Goal: Information Seeking & Learning: Learn about a topic

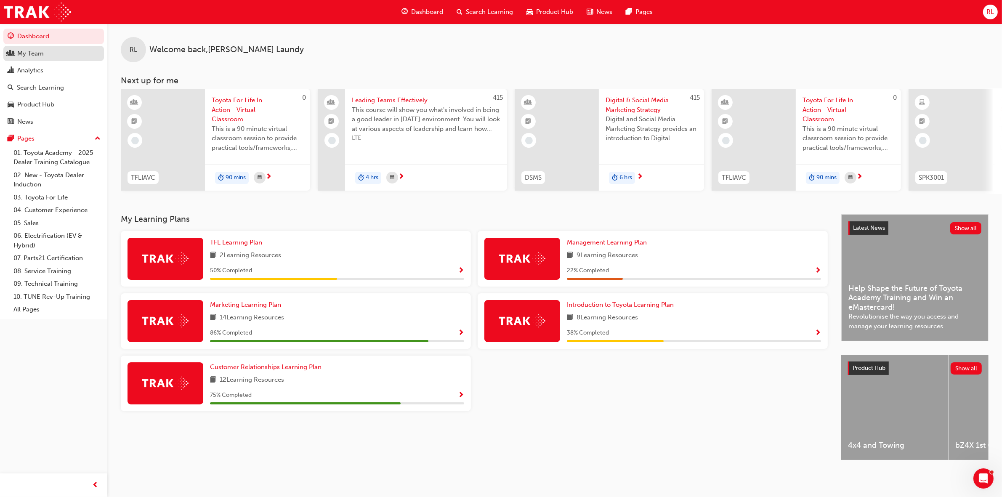
click at [60, 52] on div "My Team" at bounding box center [54, 53] width 92 height 11
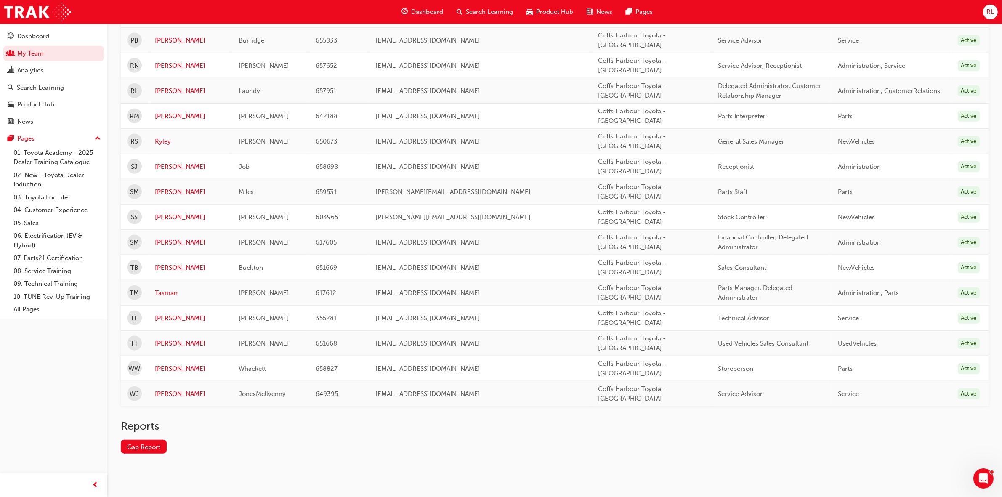
scroll to position [961, 0]
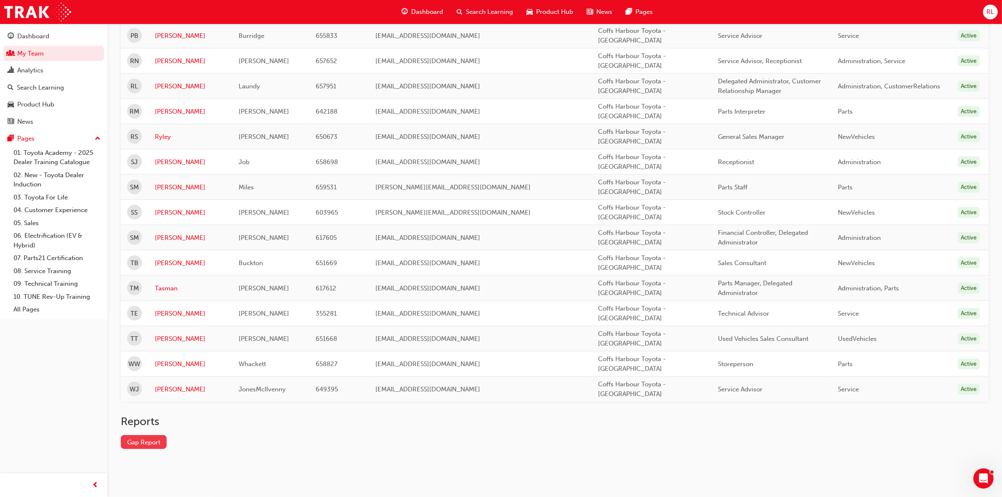
click at [148, 447] on link "Gap Report" at bounding box center [144, 442] width 46 height 14
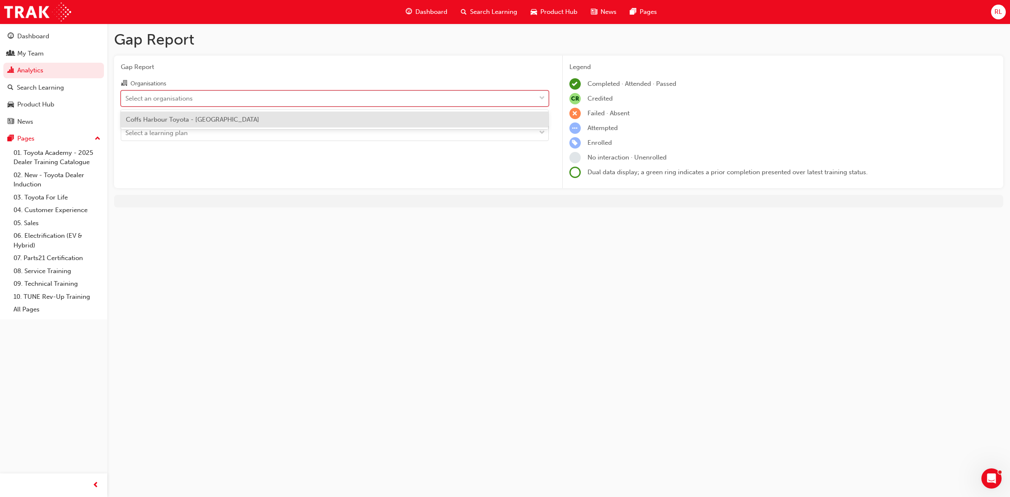
click at [255, 101] on div "Select an organisations" at bounding box center [328, 98] width 415 height 15
click at [126, 101] on input "Organisations option [GEOGRAPHIC_DATA] Toyota - COFFS HARBOUR focused, 1 of 1. …" at bounding box center [125, 97] width 1 height 7
click at [250, 120] on div "Coffs Harbour Toyota - [GEOGRAPHIC_DATA]" at bounding box center [335, 120] width 428 height 16
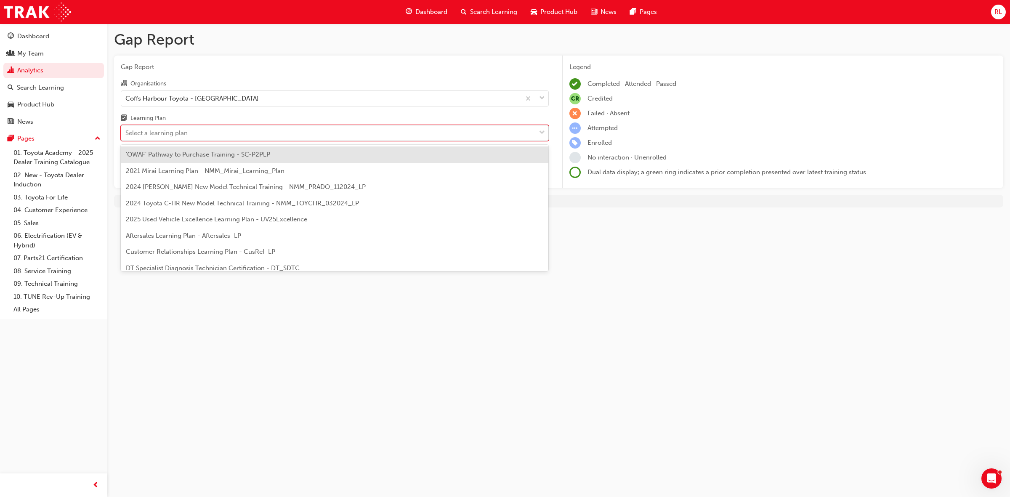
click at [244, 130] on div "Select a learning plan" at bounding box center [328, 133] width 415 height 15
click at [126, 130] on input "Learning Plan option 'OWAF' Pathway to Purchase Training - SC-P2PLP focused, 1 …" at bounding box center [125, 132] width 1 height 7
click at [453, 156] on div "'OWAF' Pathway to Purchase Training - SC-P2PLP" at bounding box center [335, 154] width 428 height 16
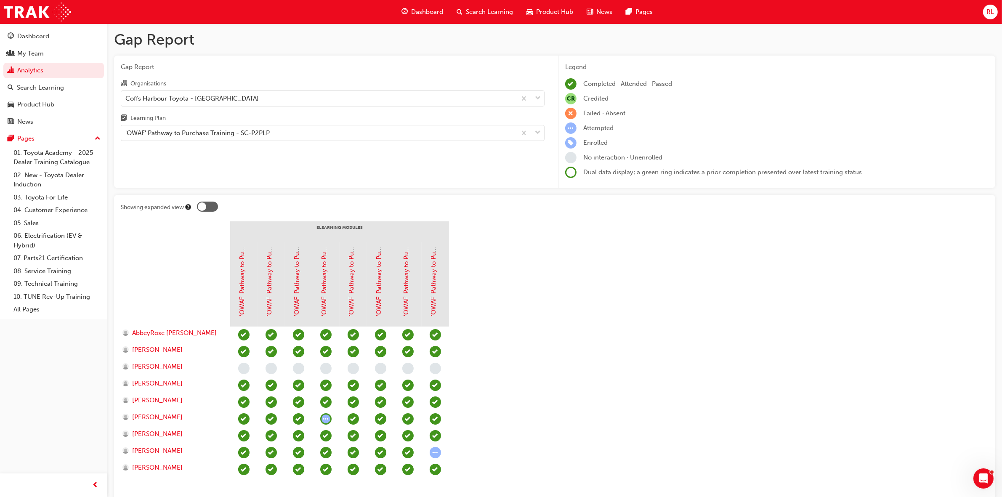
click at [213, 209] on div at bounding box center [207, 207] width 21 height 10
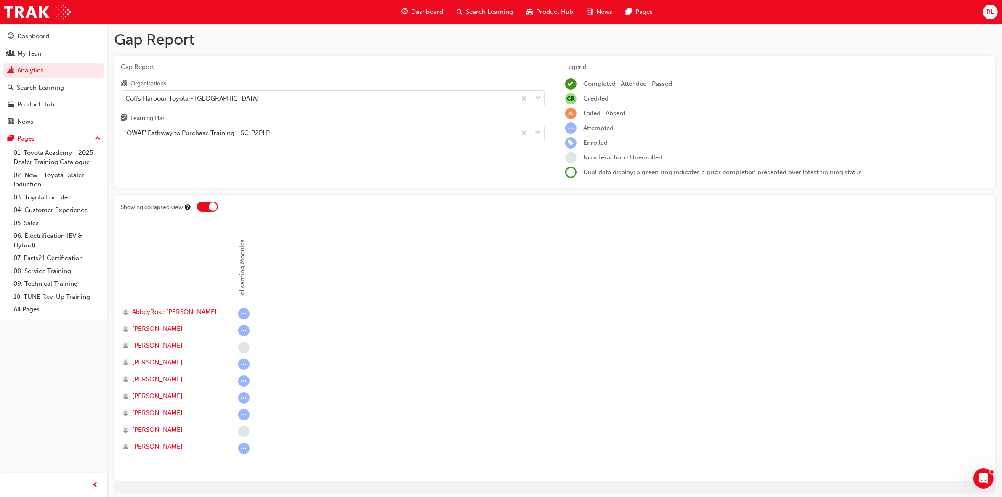
click at [200, 207] on div at bounding box center [207, 207] width 21 height 10
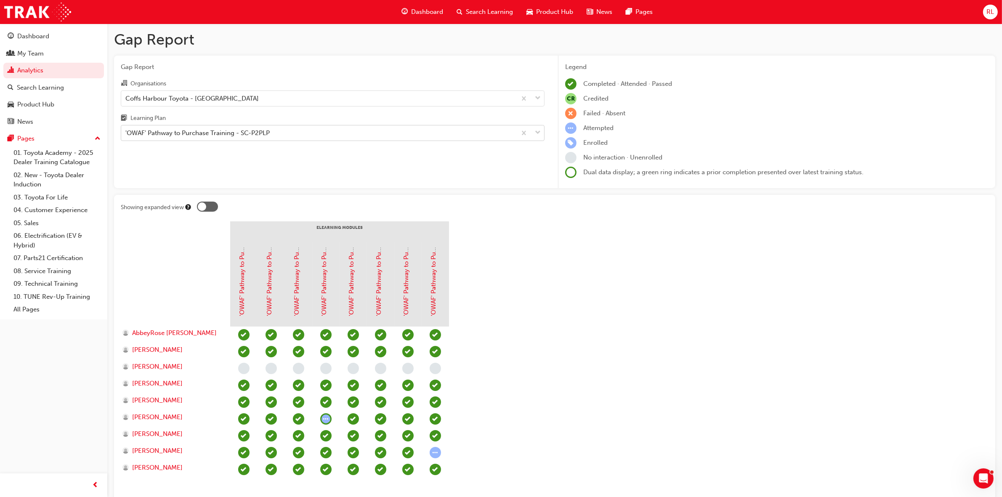
click at [537, 136] on span "down-icon" at bounding box center [538, 133] width 6 height 11
click at [126, 136] on input "Learning Plan 'OWAF' Pathway to Purchase Training - SC-P2PLP" at bounding box center [125, 132] width 1 height 7
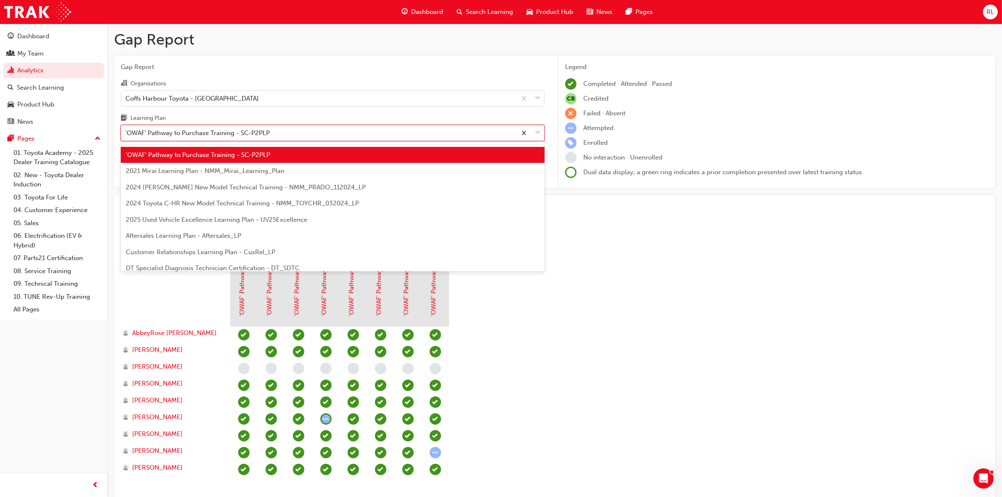
click at [301, 175] on div "2021 Mirai Learning Plan - NMM_Mirai_Learning_Plan" at bounding box center [333, 171] width 424 height 16
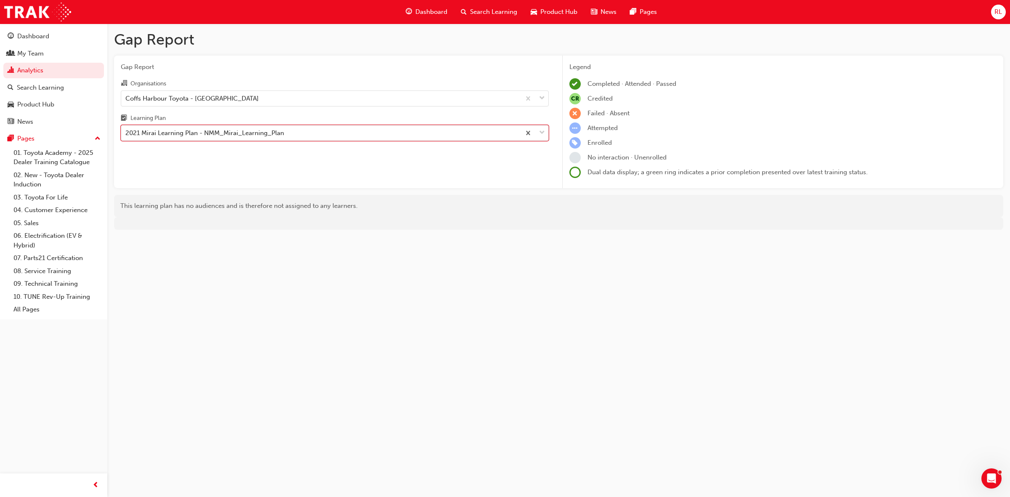
click at [544, 134] on span "down-icon" at bounding box center [542, 133] width 6 height 11
click at [126, 134] on input "Learning Plan option 2021 Mirai Learning Plan - NMM_Mirai_Learning_Plan, select…" at bounding box center [125, 132] width 1 height 7
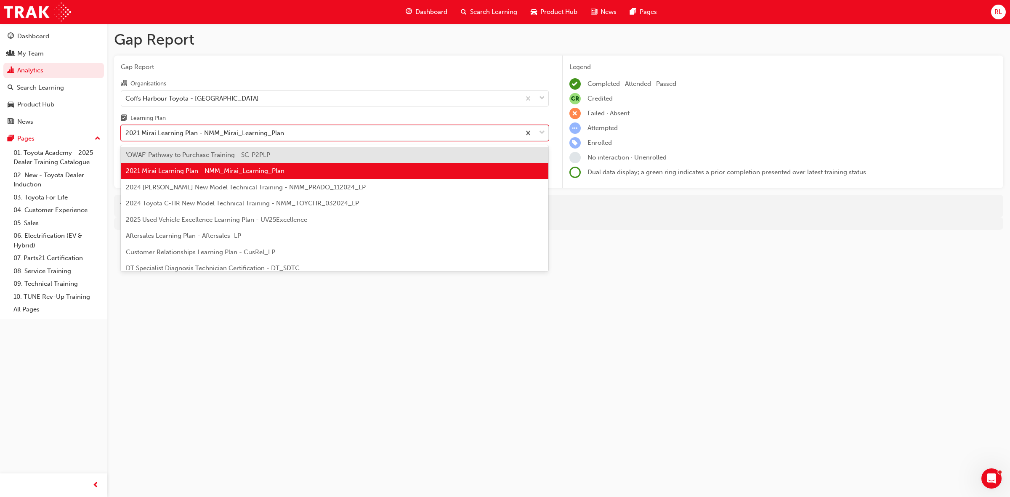
drag, startPoint x: 301, startPoint y: 190, endPoint x: 317, endPoint y: 180, distance: 18.2
click at [301, 190] on span "2024 [PERSON_NAME] New Model Technical Training - NMM_PRADO_112024_LP" at bounding box center [246, 188] width 240 height 8
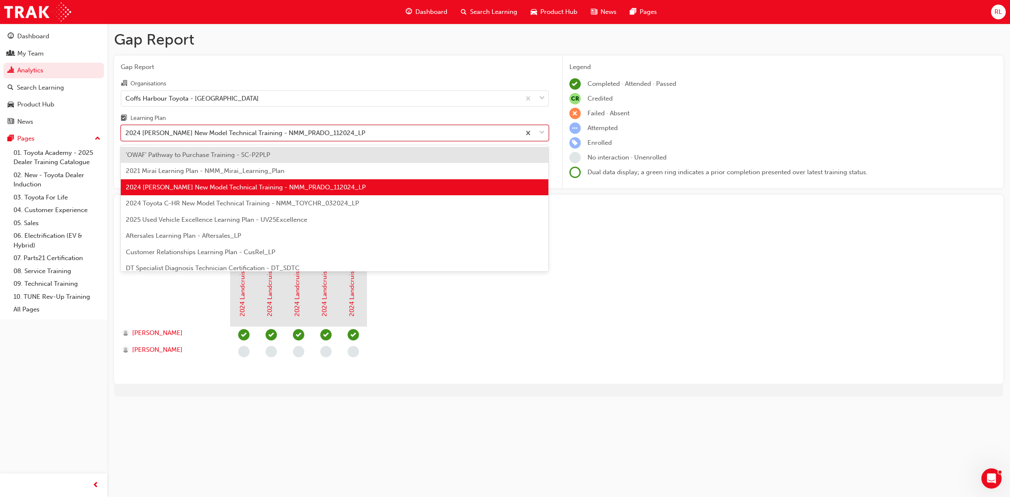
click at [539, 133] on span "down-icon" at bounding box center [542, 133] width 6 height 11
click at [126, 133] on input "Learning Plan option 2024 [PERSON_NAME] New Model Technical Training - NMM_PRAD…" at bounding box center [125, 132] width 1 height 7
click at [165, 204] on span "2024 Toyota C-HR New Model Technical Training - NMM_TOYCHR_032024_LP" at bounding box center [242, 204] width 233 height 8
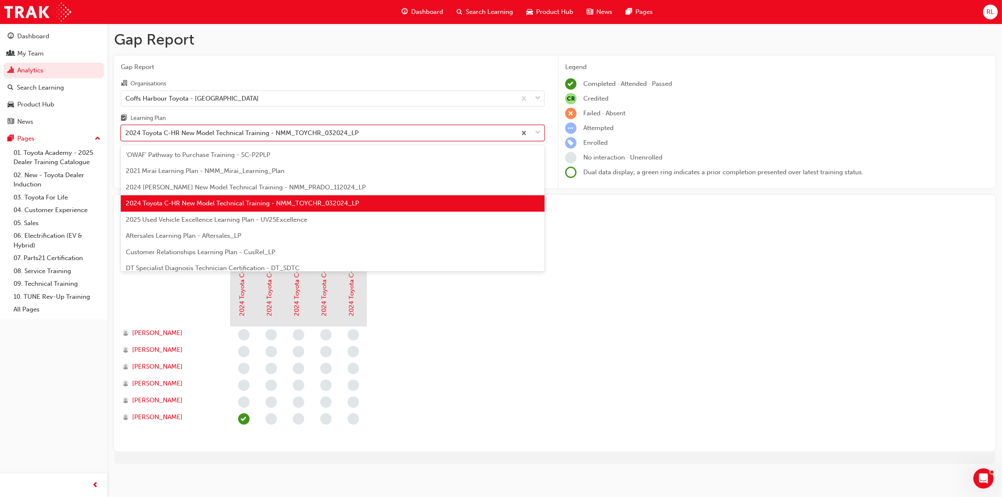
click at [541, 133] on div at bounding box center [531, 132] width 28 height 15
click at [126, 133] on input "Learning Plan option 2024 Toyota C-HR New Model Technical Training - NMM_TOYCHR…" at bounding box center [125, 132] width 1 height 7
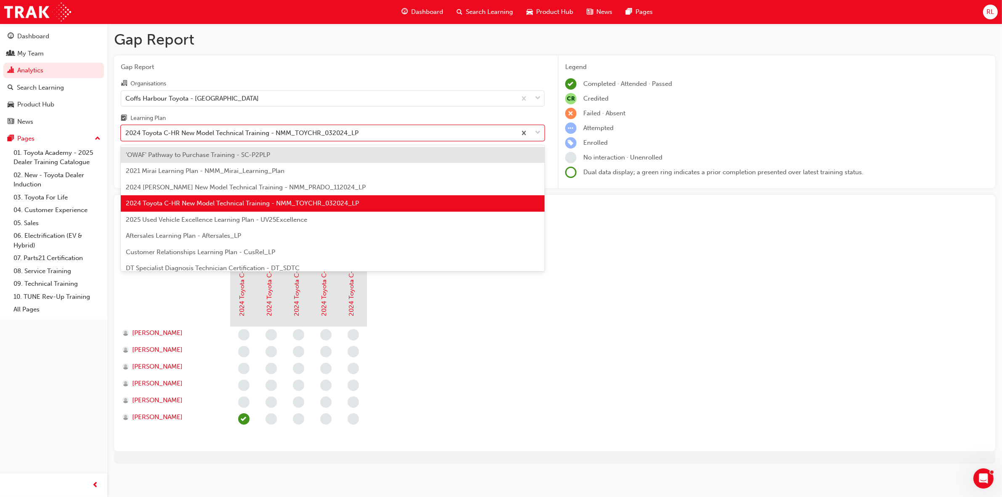
click at [295, 220] on span "2025 Used Vehicle Excellence Learning Plan - UV25Excellence" at bounding box center [216, 220] width 181 height 8
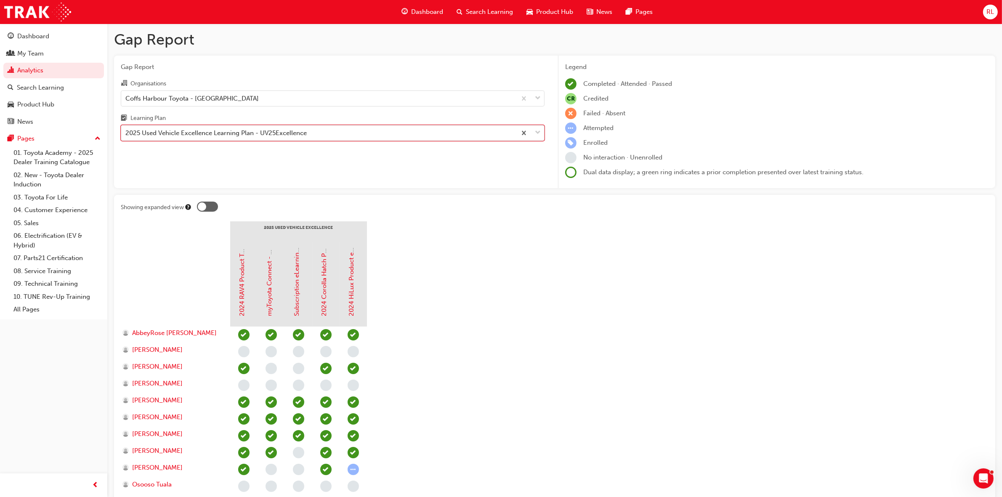
click at [539, 129] on span "down-icon" at bounding box center [538, 133] width 6 height 11
click at [126, 129] on input "Learning Plan option 2025 Used Vehicle Excellence Learning Plan - UV25Excellenc…" at bounding box center [125, 132] width 1 height 7
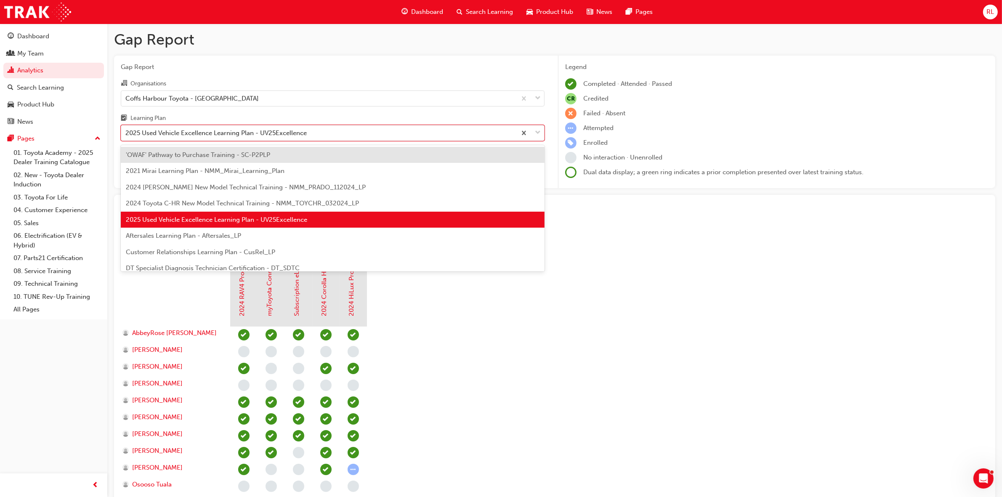
click at [138, 253] on span "Customer Relationships Learning Plan - CusRel_LP" at bounding box center [200, 252] width 149 height 8
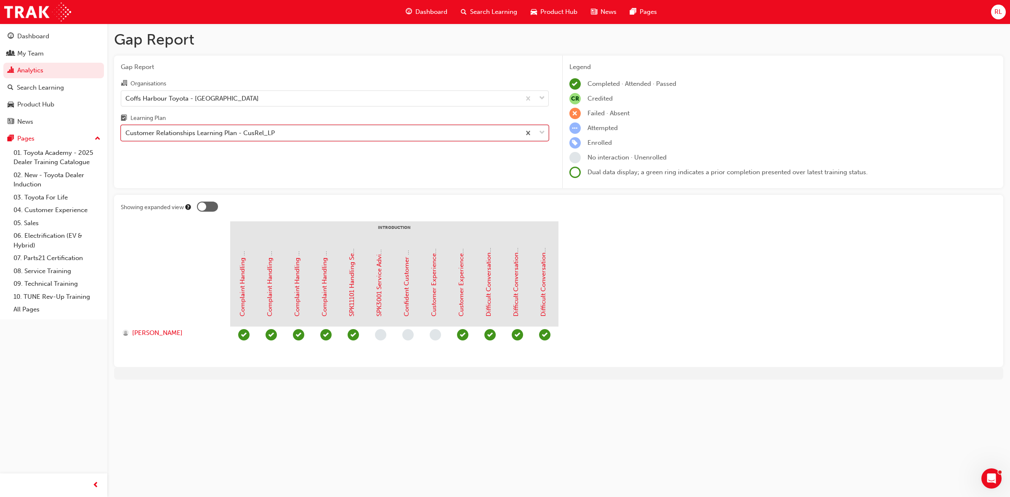
click at [542, 131] on span "down-icon" at bounding box center [542, 133] width 6 height 11
click at [126, 131] on input "Learning Plan option Customer Relationships Learning Plan - CusRel_LP, selected…" at bounding box center [125, 132] width 1 height 7
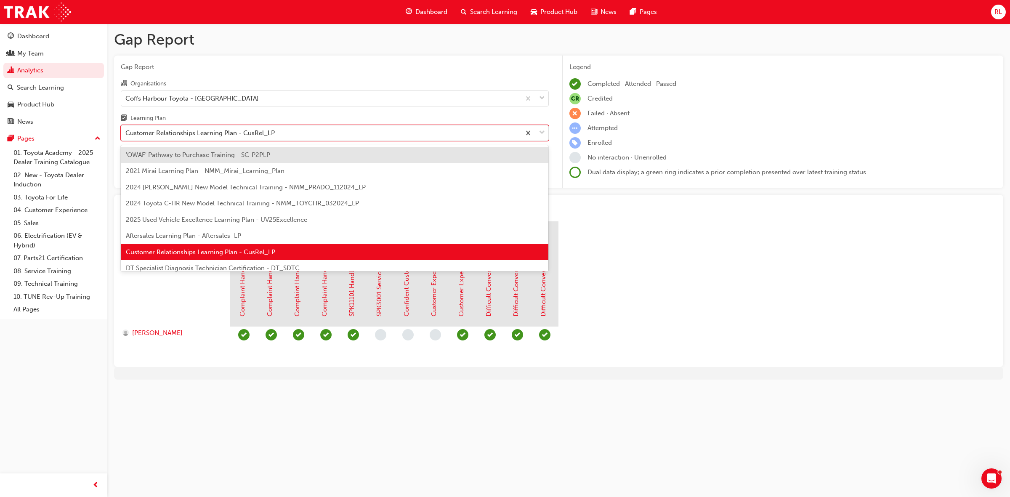
click at [233, 238] on span "Aftersales Learning Plan - Aftersales_LP" at bounding box center [183, 236] width 115 height 8
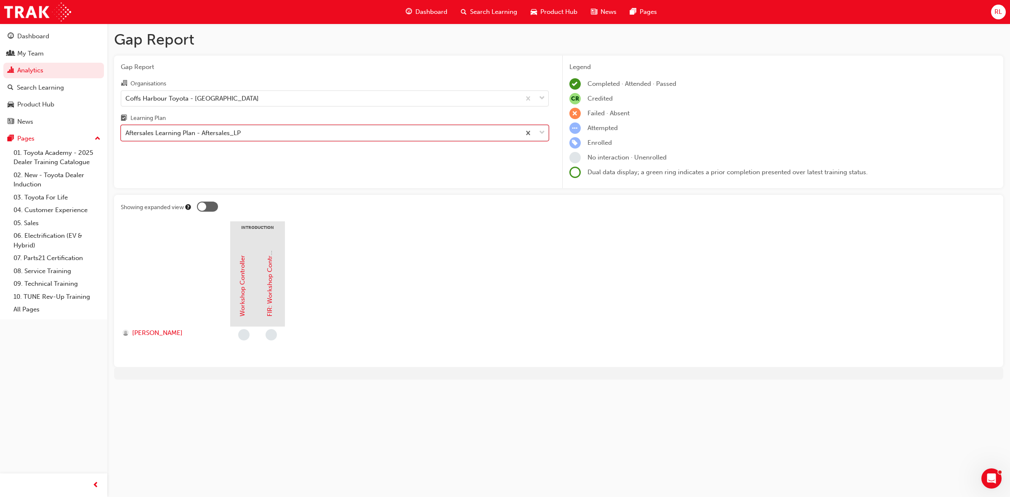
click at [540, 130] on span "down-icon" at bounding box center [542, 133] width 6 height 11
click at [126, 130] on input "Learning Plan option Aftersales Learning Plan - Aftersales_LP, selected. 0 resu…" at bounding box center [125, 132] width 1 height 7
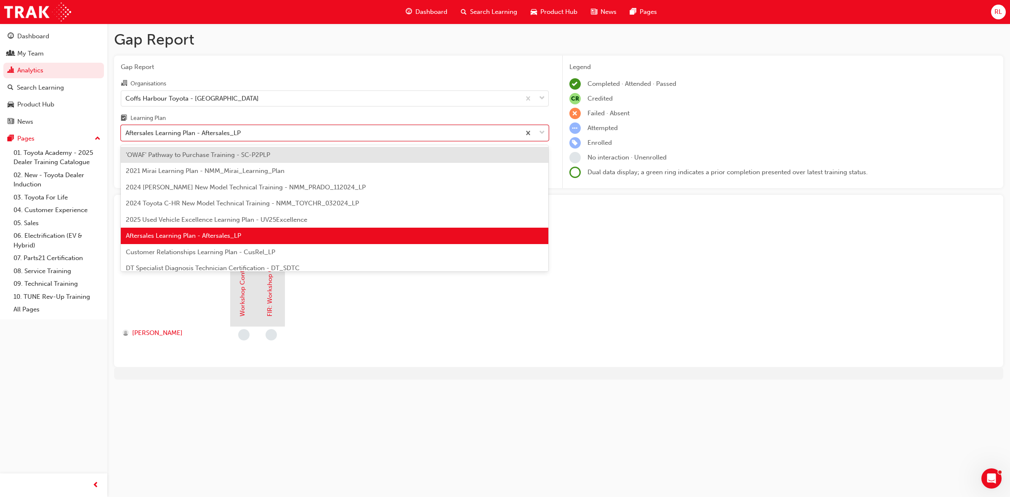
click at [211, 220] on span "2025 Used Vehicle Excellence Learning Plan - UV25Excellence" at bounding box center [216, 220] width 181 height 8
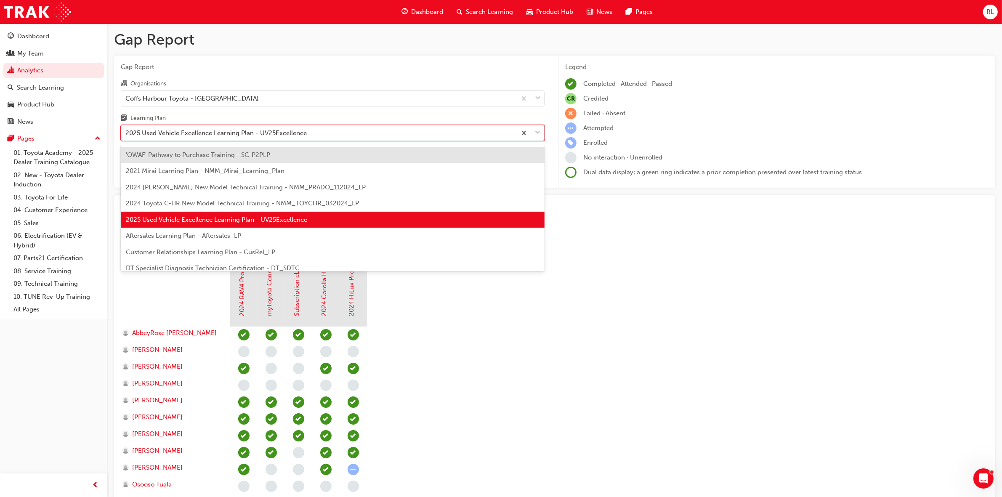
click at [540, 137] on span "down-icon" at bounding box center [538, 133] width 6 height 11
click at [126, 136] on input "Learning Plan option 2025 Used Vehicle Excellence Learning Plan - UV25Excellenc…" at bounding box center [125, 132] width 1 height 7
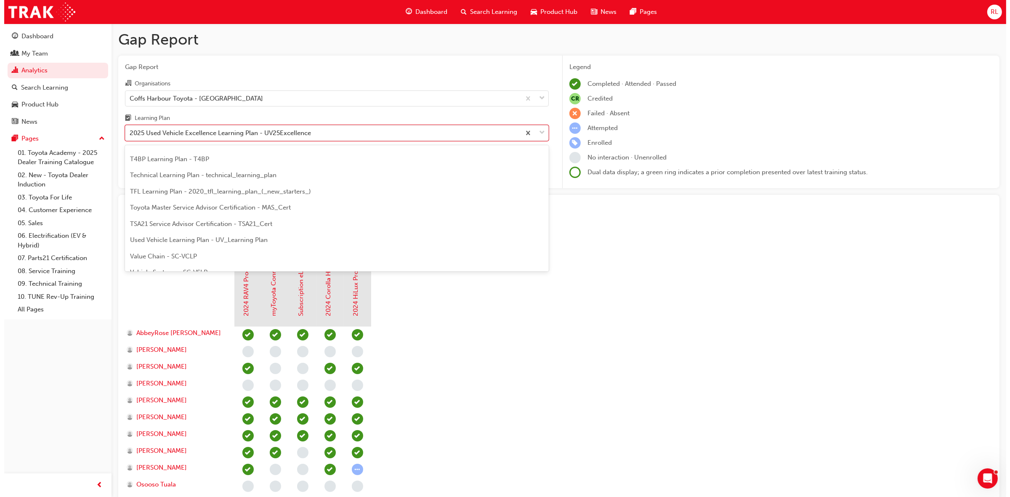
scroll to position [363, 0]
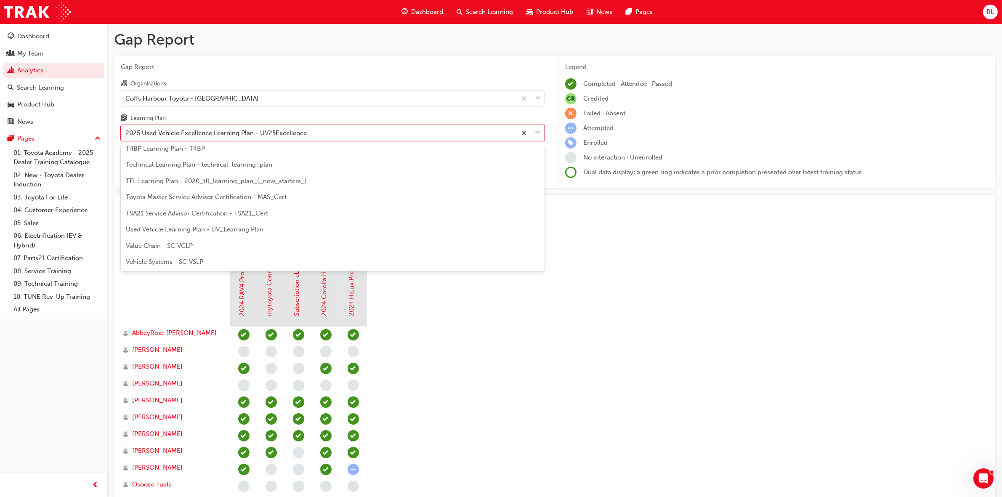
click at [285, 234] on div "Used Vehicle Learning Plan - UV_Learning Plan" at bounding box center [333, 229] width 424 height 16
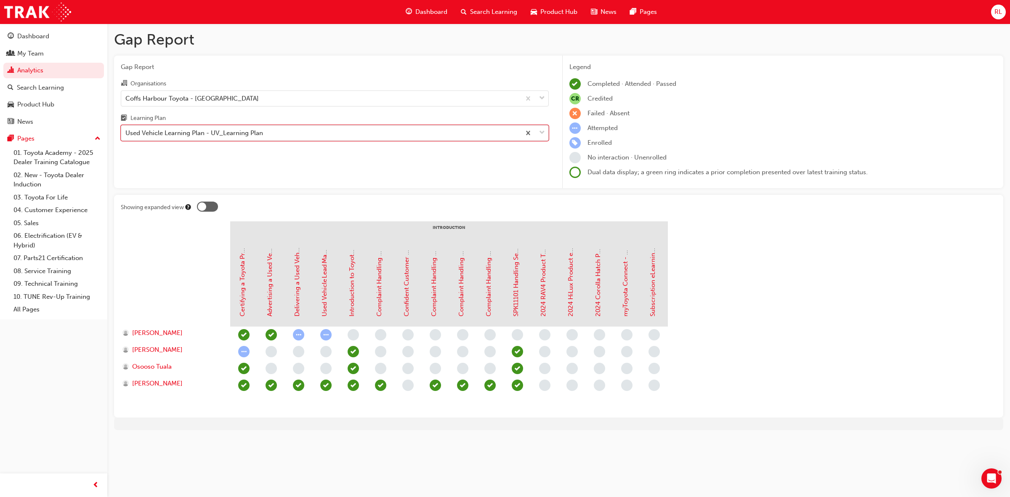
click at [542, 137] on span "down-icon" at bounding box center [542, 133] width 6 height 11
click at [126, 136] on input "Learning Plan option Used Vehicle Learning Plan - UV_Learning Plan, selected. 0…" at bounding box center [125, 132] width 1 height 7
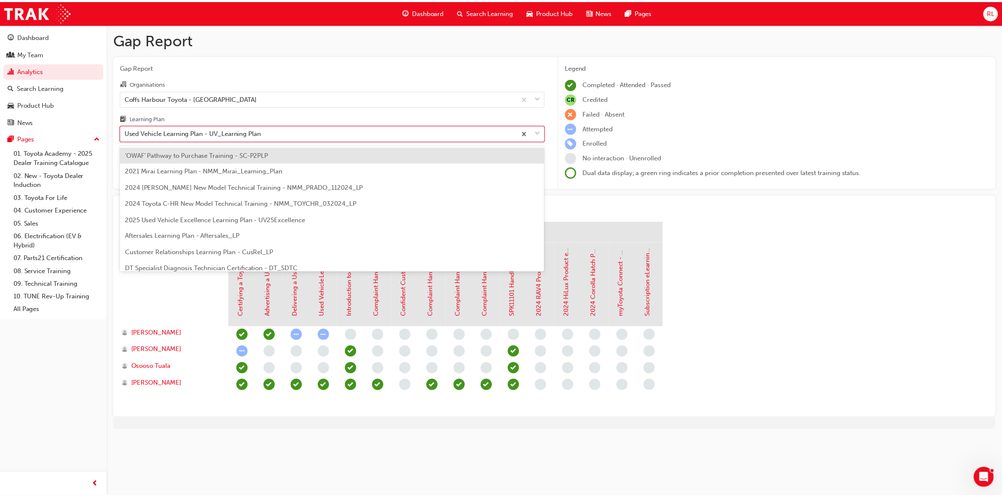
scroll to position [334, 0]
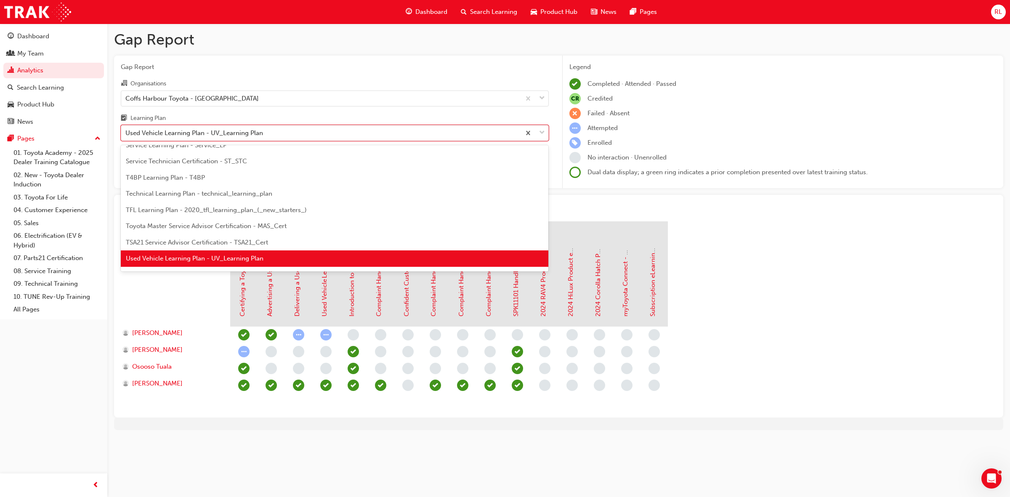
click at [301, 211] on span "TFL Learning Plan - 2020_tfl_learning_plan_(_new_starters_)" at bounding box center [216, 210] width 181 height 8
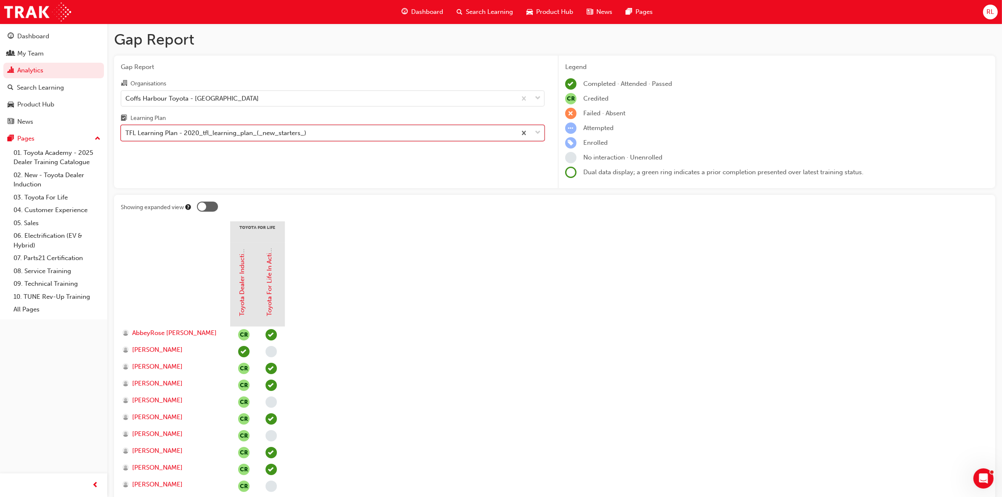
click at [540, 131] on span "down-icon" at bounding box center [538, 133] width 6 height 11
click at [126, 131] on input "Learning Plan option TFL Learning Plan - 2020_tfl_learning_plan_(_new_starters_…" at bounding box center [125, 132] width 1 height 7
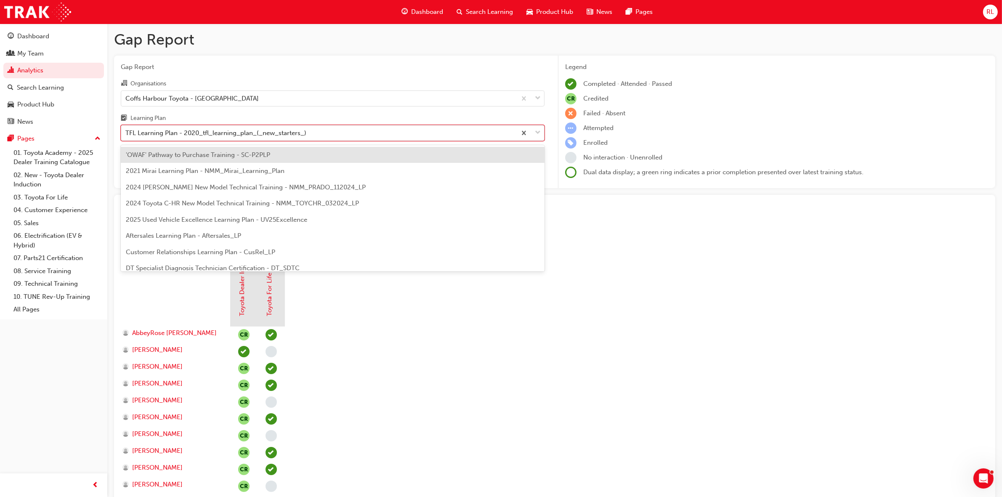
scroll to position [285, 0]
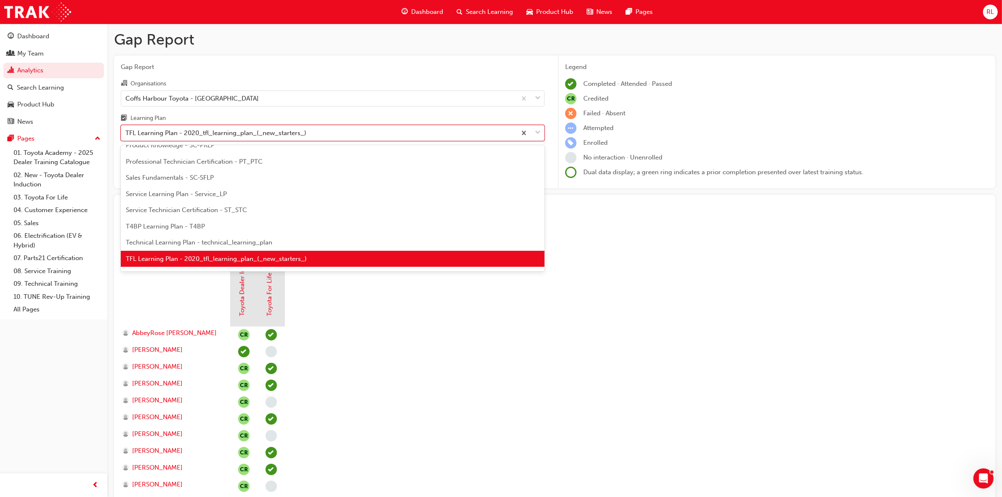
click at [339, 174] on div "Sales Fundamentals - SC-SFLP" at bounding box center [333, 178] width 424 height 16
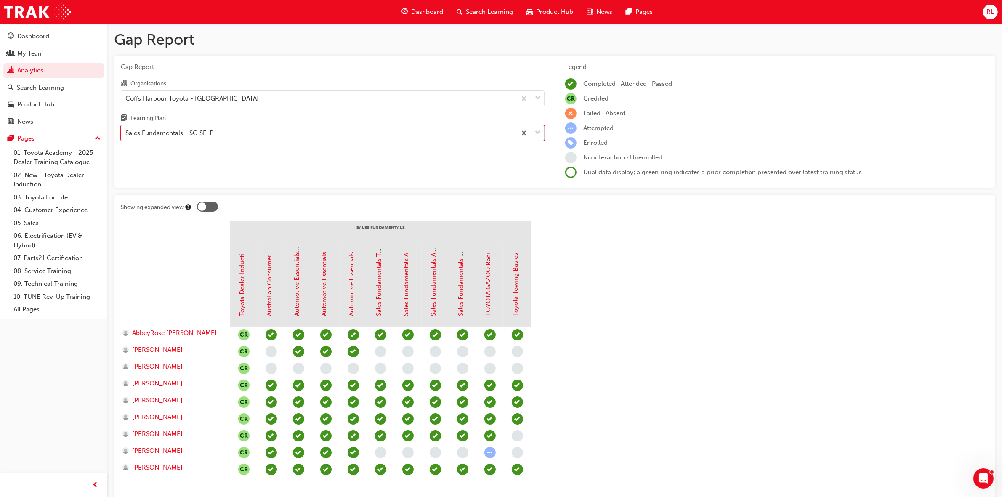
click at [536, 133] on span "down-icon" at bounding box center [538, 133] width 6 height 11
click at [126, 133] on input "Learning Plan option Sales Fundamentals - SC-SFLP, selected. 0 results availabl…" at bounding box center [125, 132] width 1 height 7
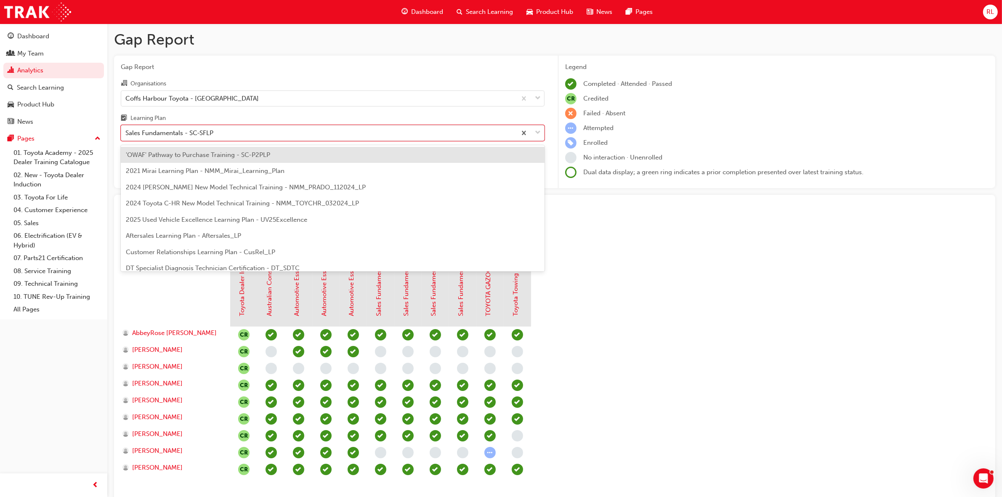
scroll to position [158, 0]
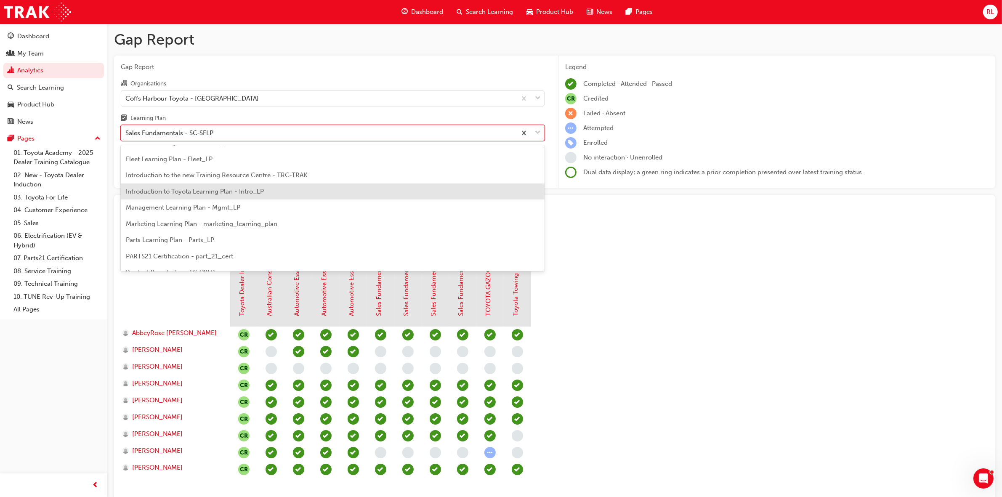
click at [235, 196] on div "Introduction to Toyota Learning Plan - Intro_LP" at bounding box center [333, 192] width 424 height 16
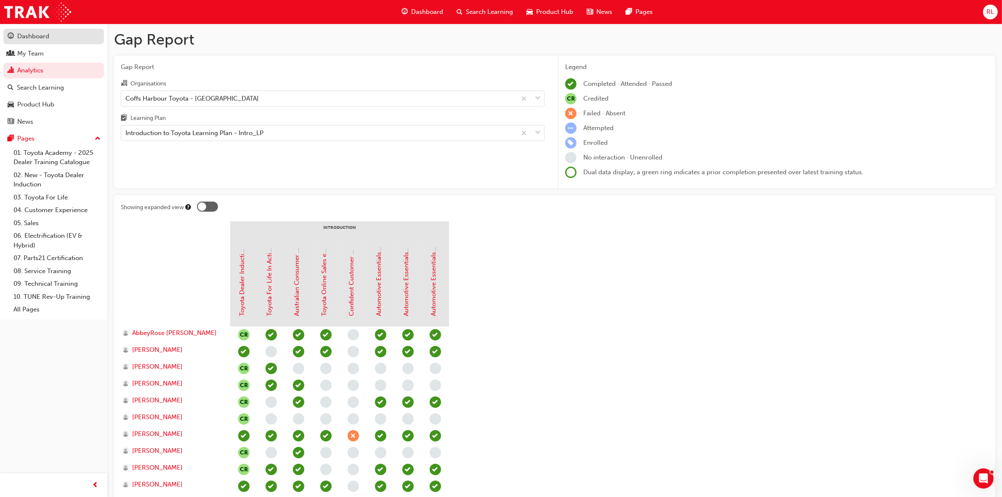
click at [72, 40] on div "Dashboard" at bounding box center [54, 36] width 92 height 11
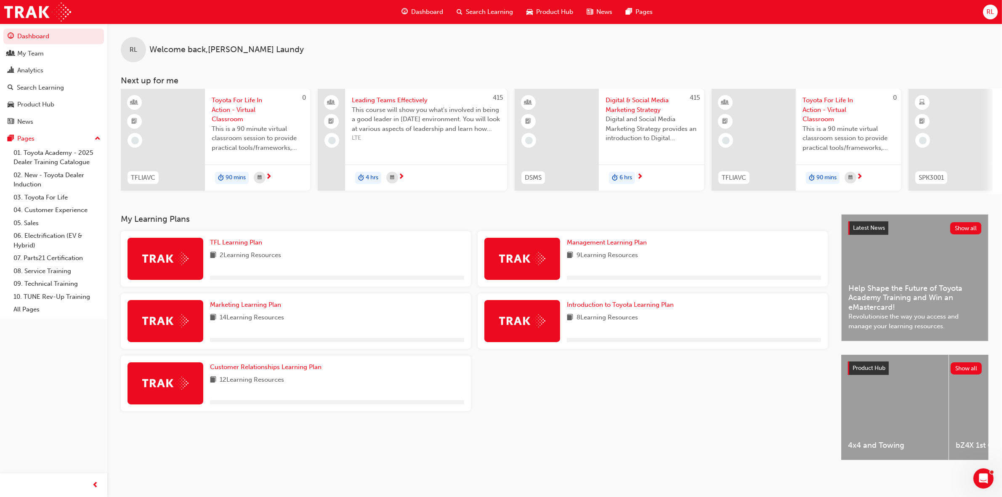
click at [505, 14] on span "Search Learning" at bounding box center [489, 12] width 47 height 10
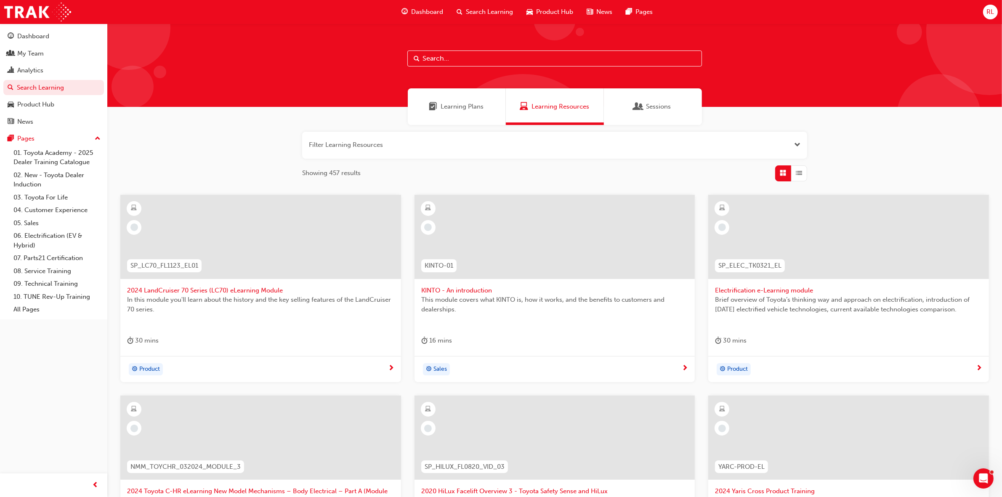
click at [487, 55] on input "text" at bounding box center [554, 59] width 295 height 16
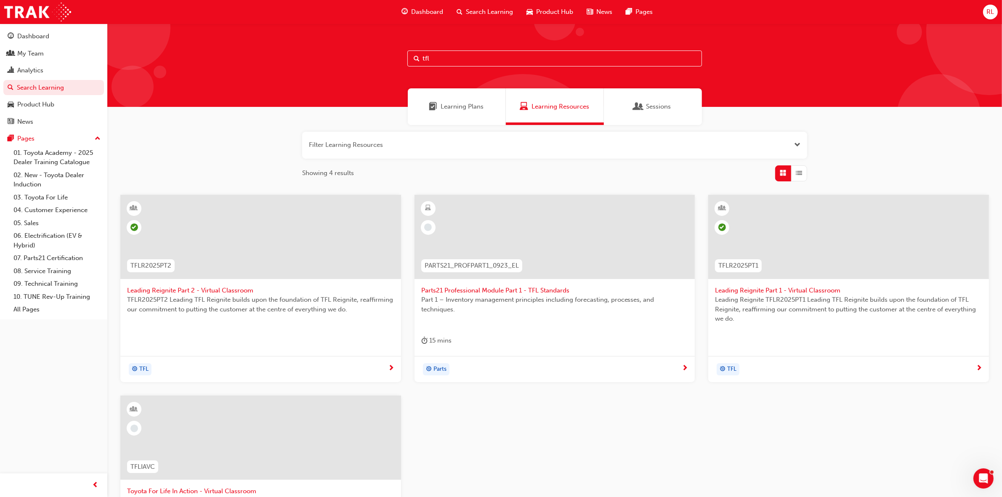
type input "tfl"
click at [666, 109] on span "Sessions" at bounding box center [659, 107] width 25 height 10
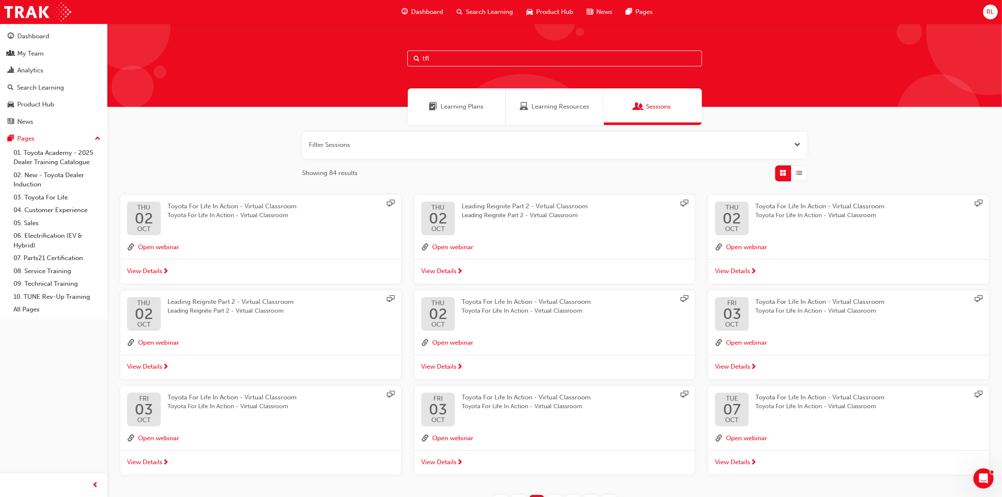
click at [604, 88] on link "Sessions" at bounding box center [653, 106] width 98 height 37
click at [37, 35] on div "Dashboard" at bounding box center [33, 37] width 32 height 10
